Goal: Find contact information: Find contact information

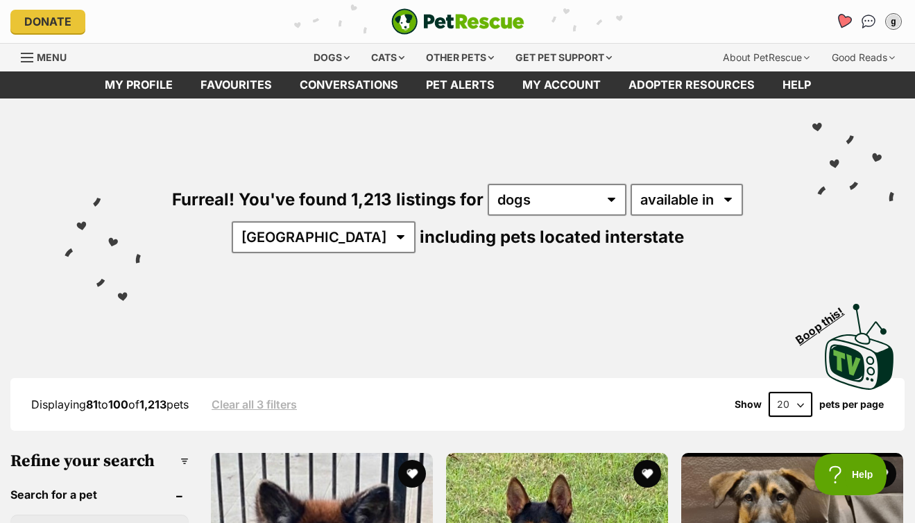
click at [843, 19] on icon "Favourites" at bounding box center [844, 21] width 17 height 16
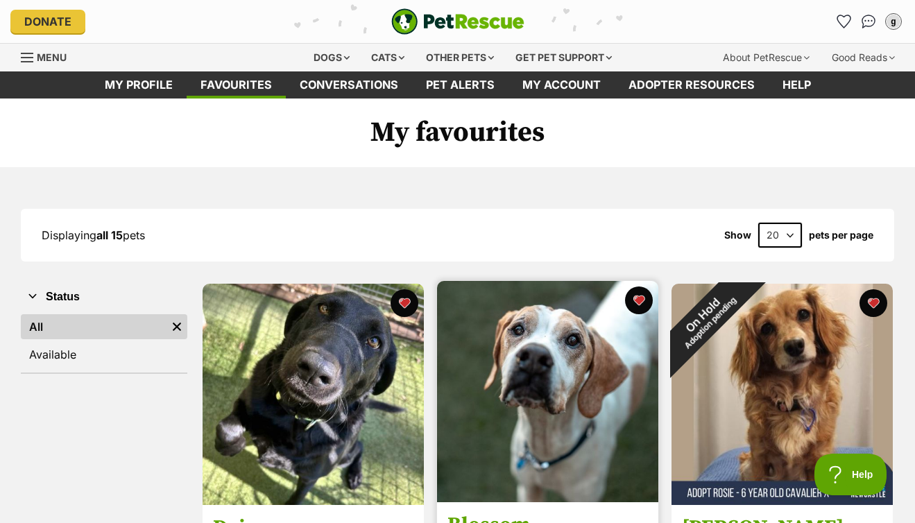
scroll to position [3, 0]
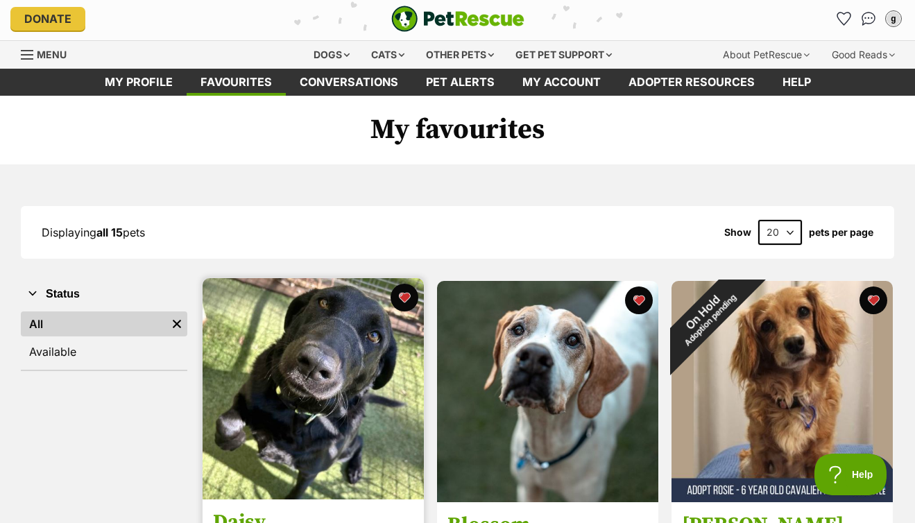
click at [342, 342] on img at bounding box center [313, 388] width 221 height 221
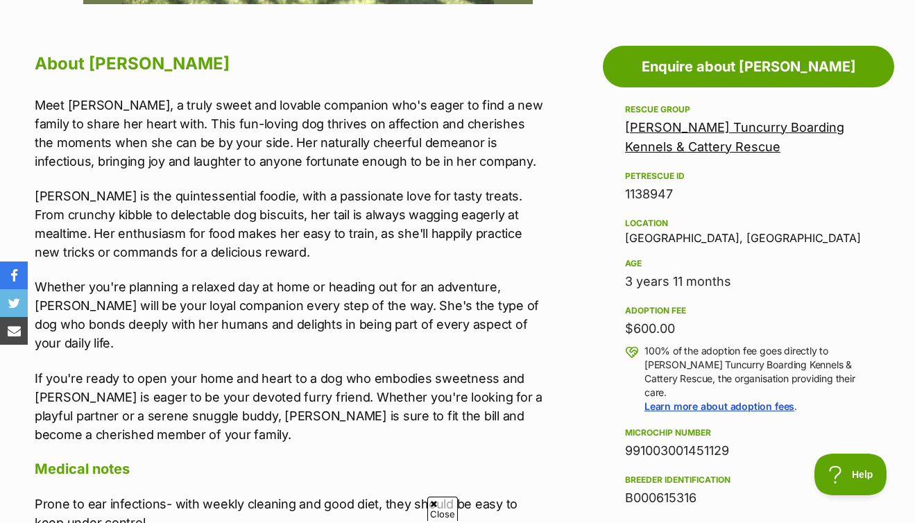
click at [700, 128] on link "[PERSON_NAME] Tuncurry Boarding Kennels & Cattery Rescue" at bounding box center [734, 137] width 219 height 34
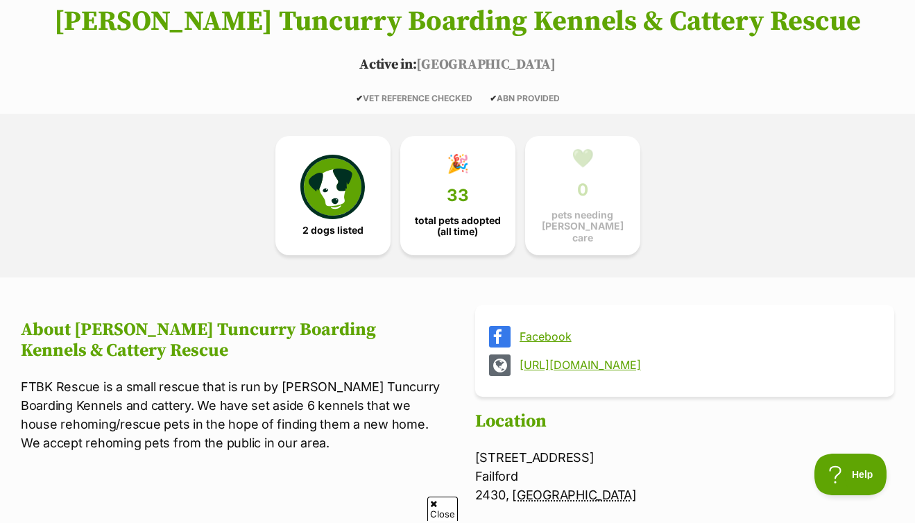
click at [566, 330] on link "Facebook" at bounding box center [697, 336] width 355 height 12
drag, startPoint x: 476, startPoint y: 453, endPoint x: 539, endPoint y: 492, distance: 73.9
click at [542, 495] on p "[PERSON_NAME] Tuncurry Boarding Kennels & Cattery Rescue [STREET_ADDRESS] [GEOG…" at bounding box center [684, 476] width 419 height 56
